Goal: Transaction & Acquisition: Download file/media

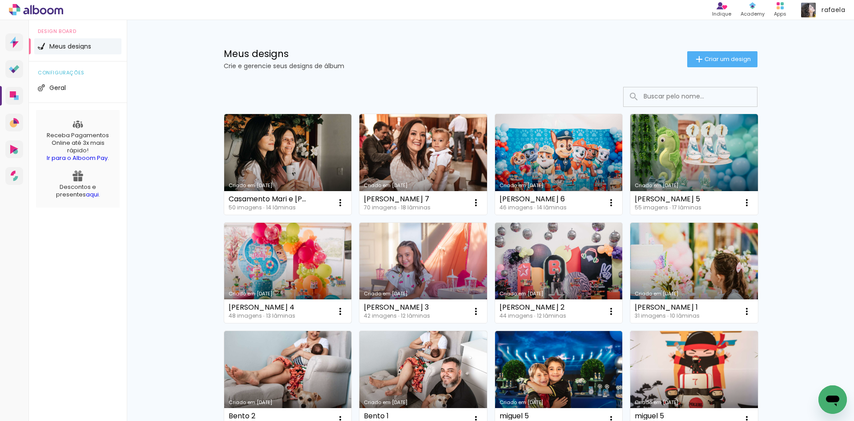
click at [266, 263] on link "Criado em [DATE]" at bounding box center [288, 273] width 128 height 101
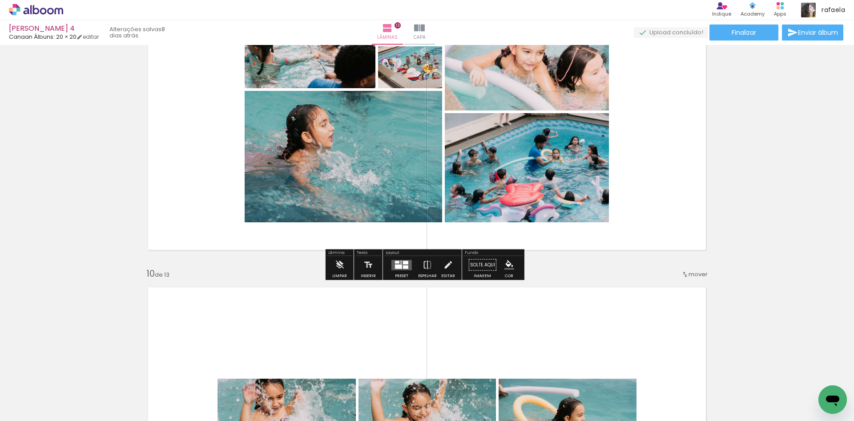
scroll to position [2492, 0]
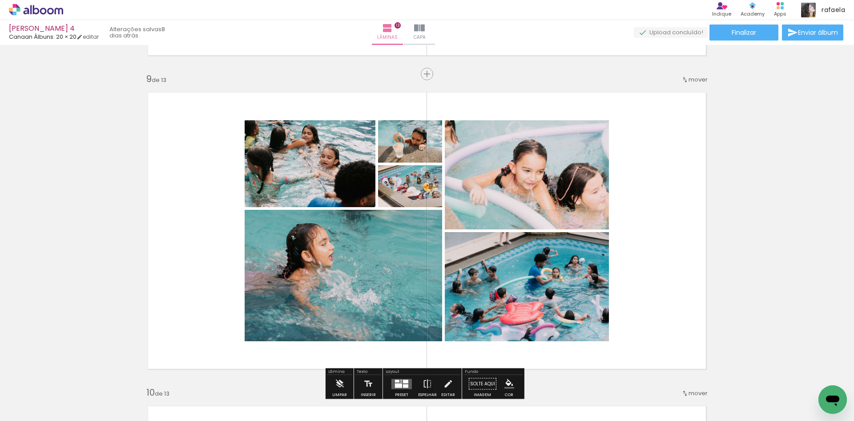
click at [332, 199] on quentale-photo at bounding box center [310, 163] width 131 height 87
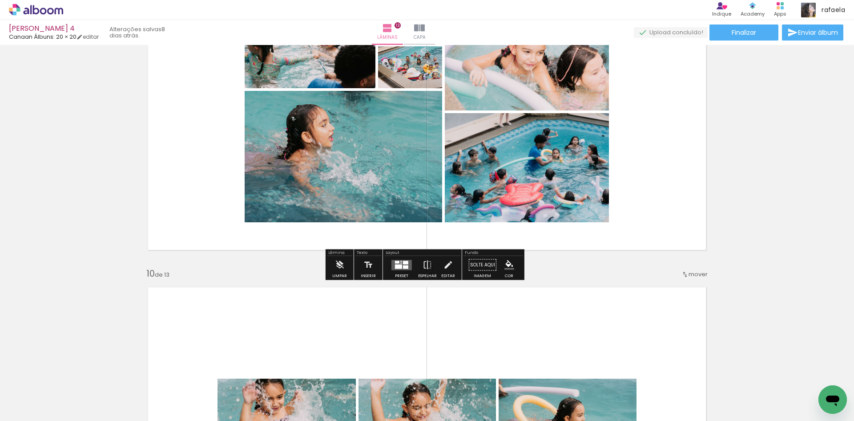
click at [397, 262] on div at bounding box center [397, 261] width 4 height 3
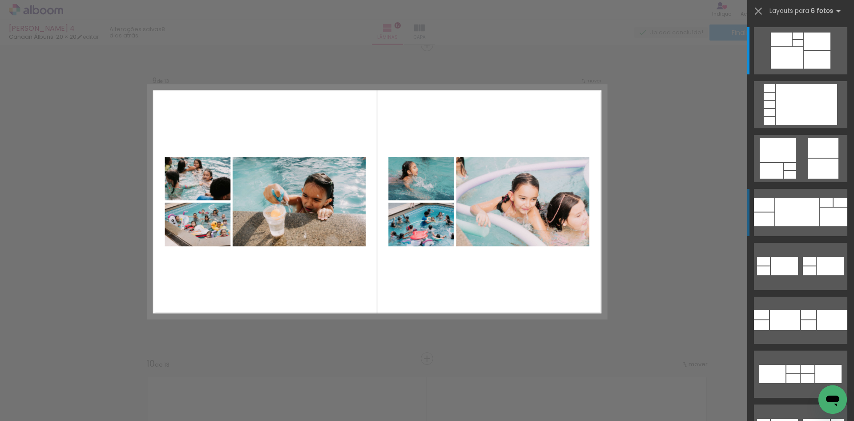
scroll to position [2518, 0]
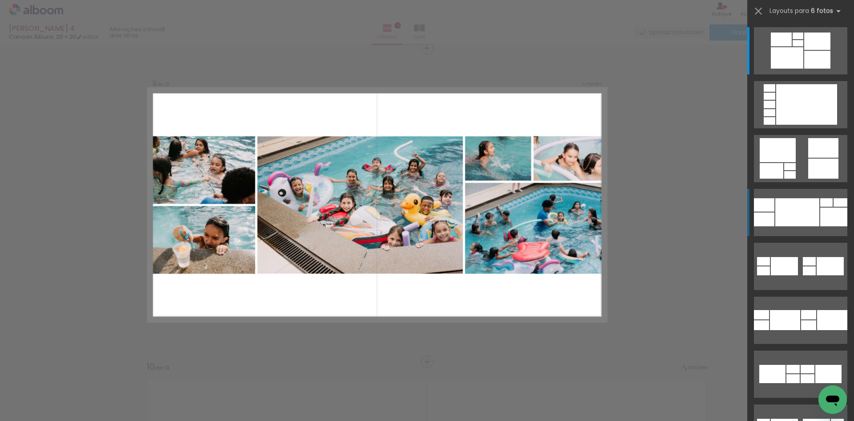
click at [802, 46] on div at bounding box center [798, 43] width 11 height 6
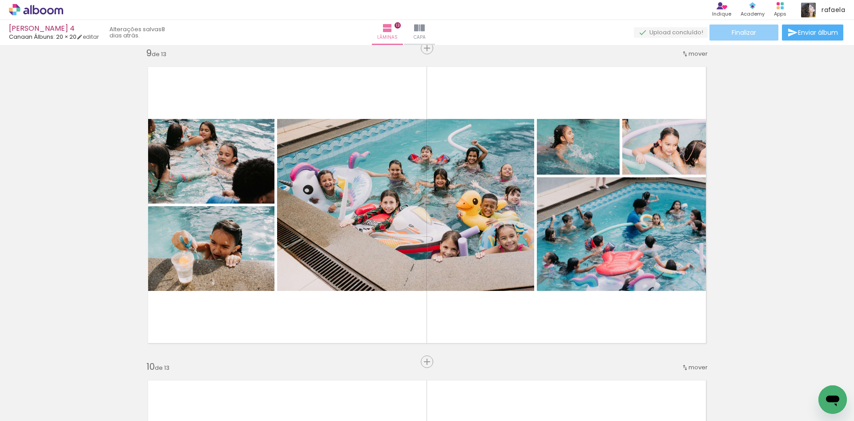
click at [741, 38] on paper-button "Finalizar" at bounding box center [744, 32] width 69 height 16
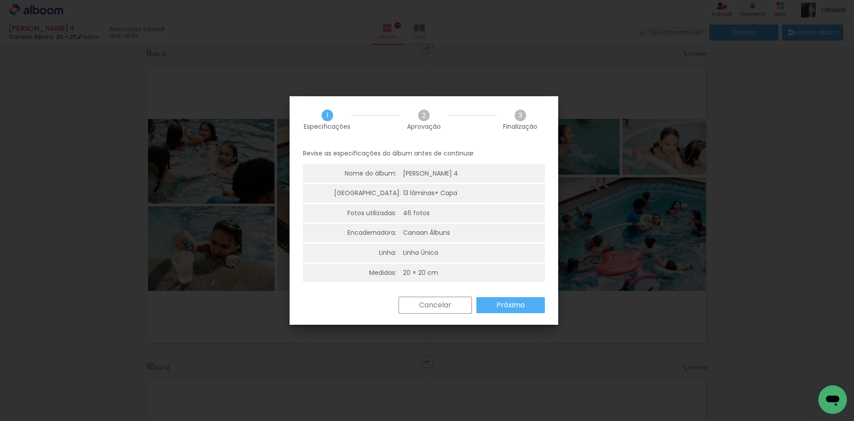
click at [0, 0] on slot "Próximo" at bounding box center [0, 0] width 0 height 0
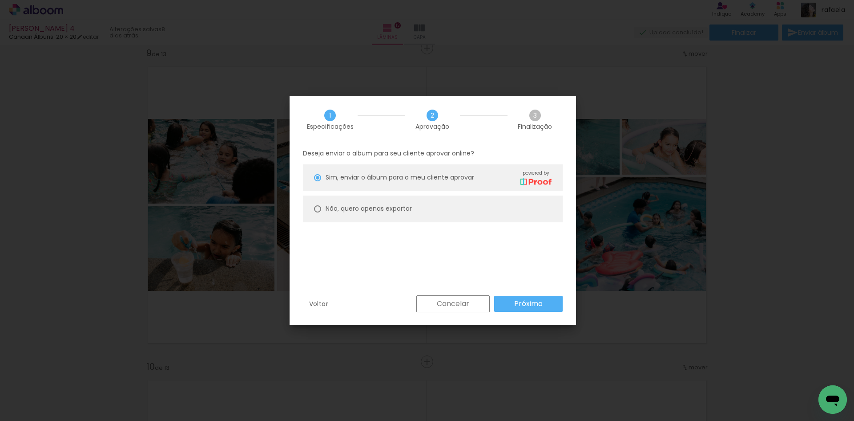
click at [0, 0] on slot "Não, quero apenas exportar" at bounding box center [0, 0] width 0 height 0
type paper-radio-button "on"
click at [549, 311] on paper-button "Próximo" at bounding box center [528, 303] width 69 height 16
type input "Alta, 300 DPI"
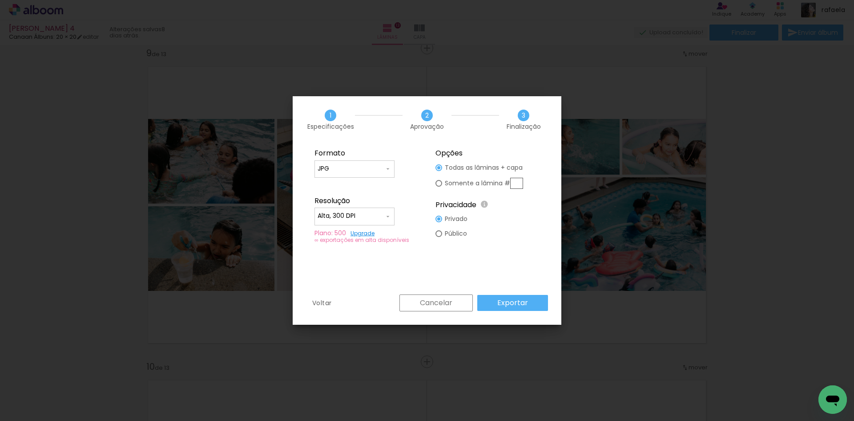
click at [527, 310] on paper-button "Exportar" at bounding box center [512, 303] width 71 height 16
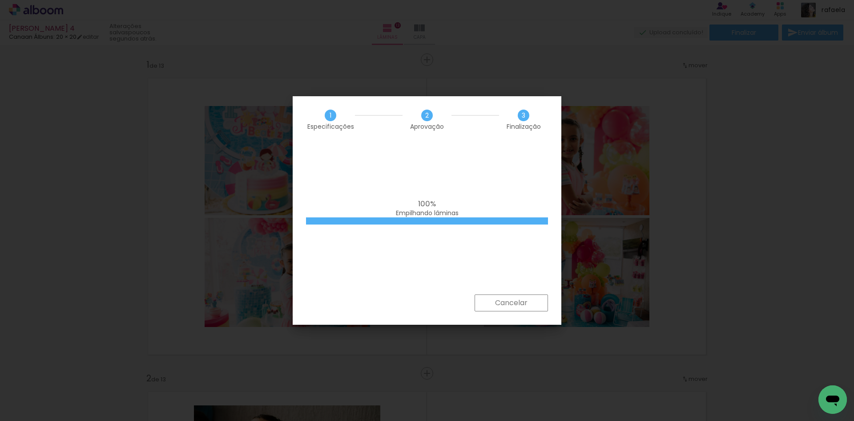
scroll to position [2518, 0]
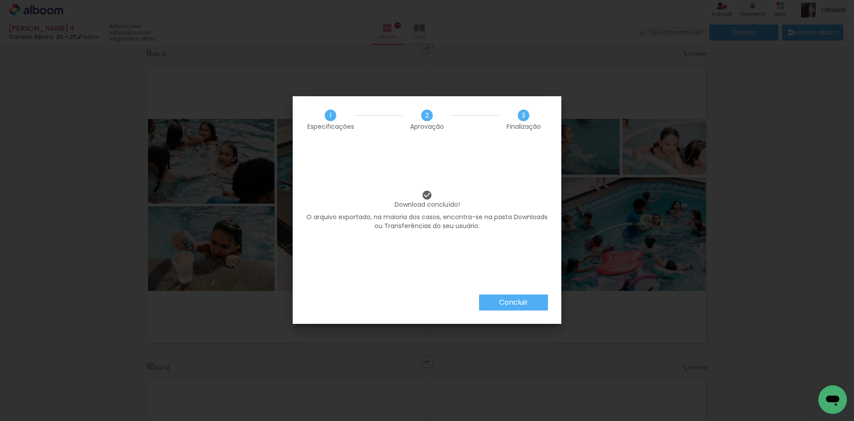
click at [0, 0] on slot "Concluir" at bounding box center [0, 0] width 0 height 0
